Goal: Entertainment & Leisure: Consume media (video, audio)

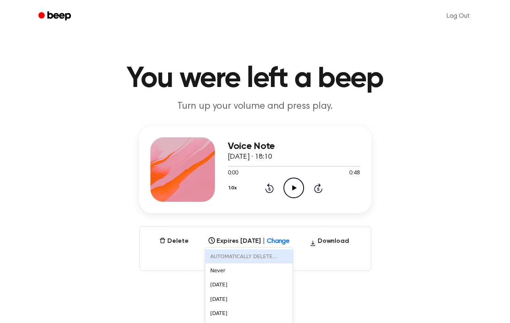
scroll to position [16, 0]
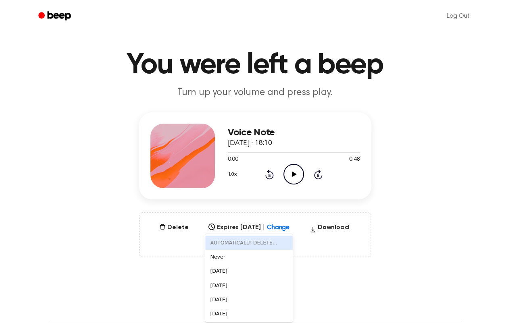
click at [291, 231] on div "6 results available. Use Up and Down to choose options, press Enter to select t…" at bounding box center [248, 225] width 87 height 11
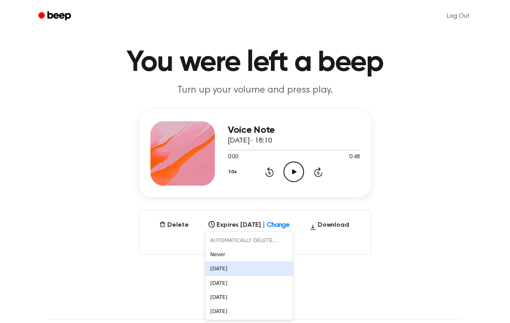
click at [241, 263] on div "In 1 Day" at bounding box center [248, 268] width 87 height 14
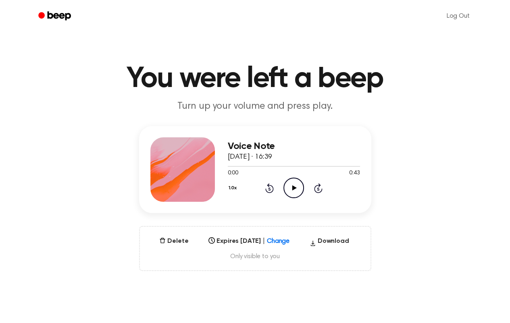
click at [285, 241] on div "Select..." at bounding box center [248, 238] width 87 height 11
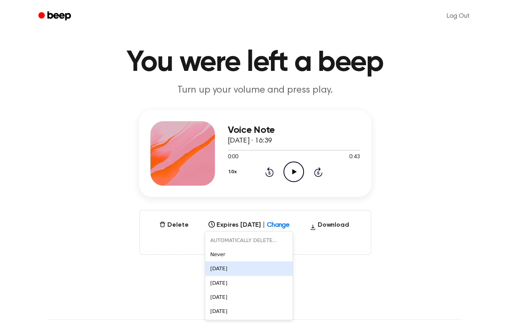
click at [242, 267] on div "[DATE]" at bounding box center [248, 268] width 87 height 14
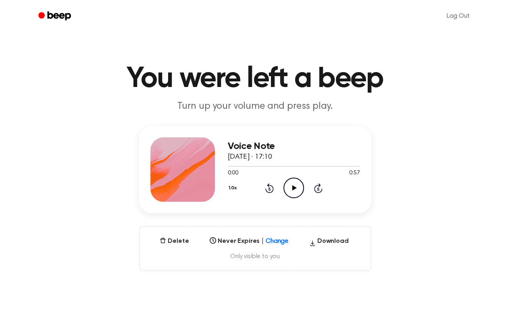
click at [274, 240] on div "Select..." at bounding box center [248, 238] width 85 height 11
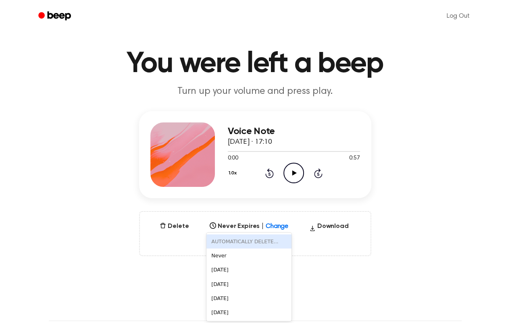
scroll to position [16, 0]
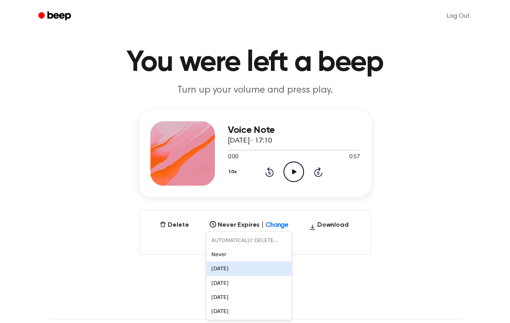
click at [238, 270] on div "In 1 Day" at bounding box center [248, 268] width 85 height 14
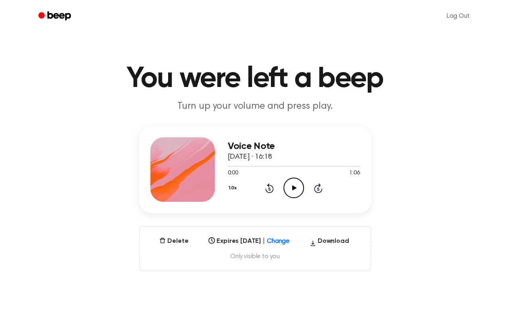
click at [282, 243] on div "Select..." at bounding box center [248, 238] width 87 height 11
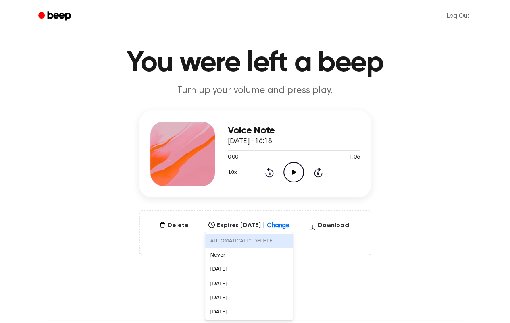
scroll to position [16, 0]
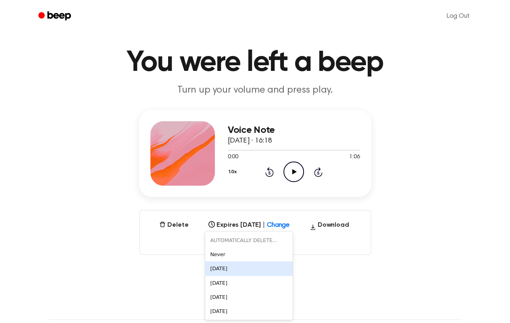
click at [214, 267] on div "[DATE]" at bounding box center [248, 268] width 87 height 14
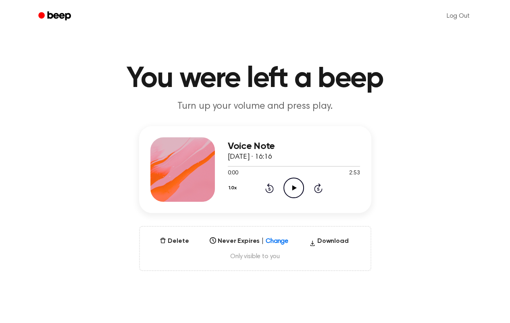
click at [269, 239] on div "Select..." at bounding box center [248, 238] width 85 height 11
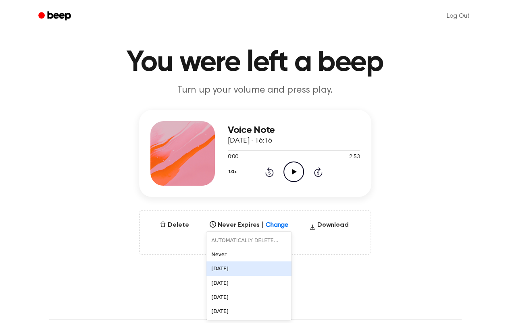
click at [228, 265] on div "[DATE]" at bounding box center [248, 268] width 85 height 14
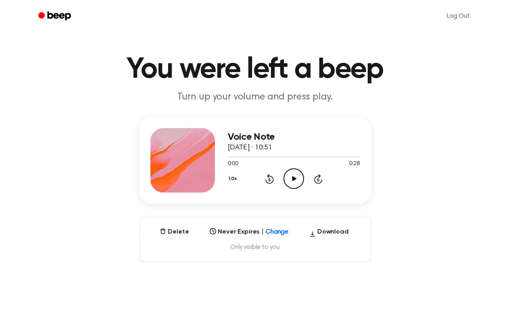
click at [274, 235] on div "Select..." at bounding box center [248, 229] width 85 height 11
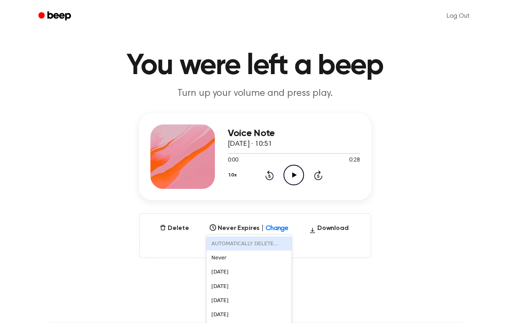
scroll to position [16, 0]
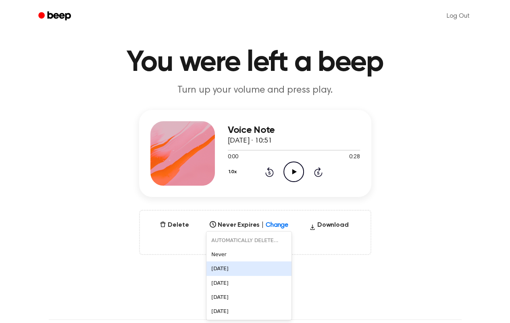
click at [230, 272] on div "[DATE]" at bounding box center [248, 268] width 85 height 14
